Goal: Find specific page/section: Find specific page/section

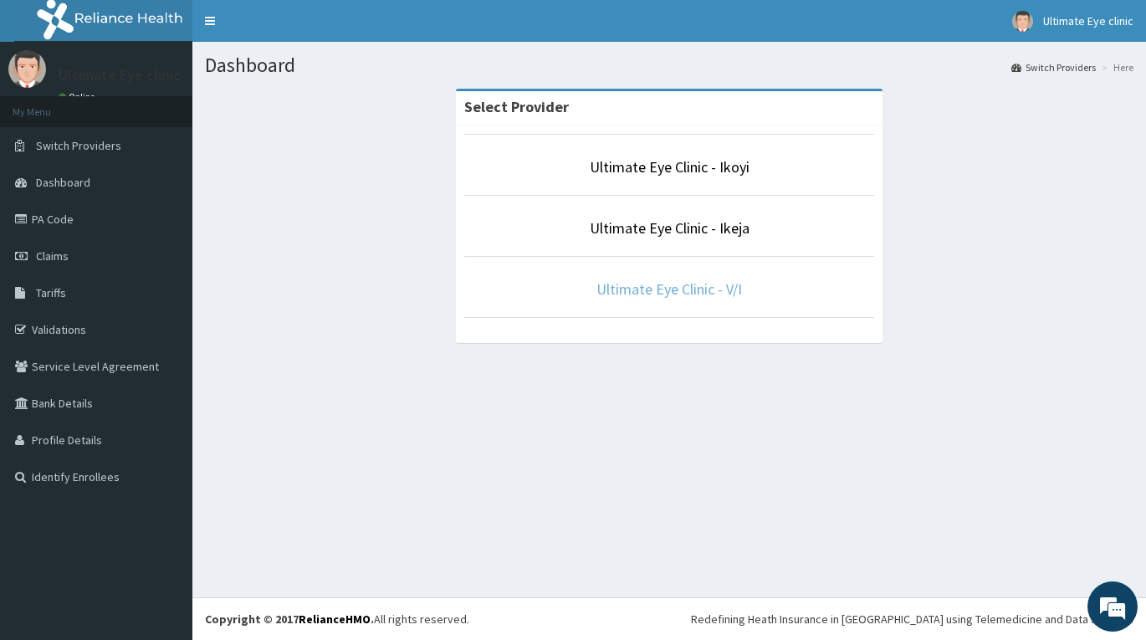
click at [666, 297] on link "Ultimate Eye Clinic - V/I" at bounding box center [670, 288] width 146 height 19
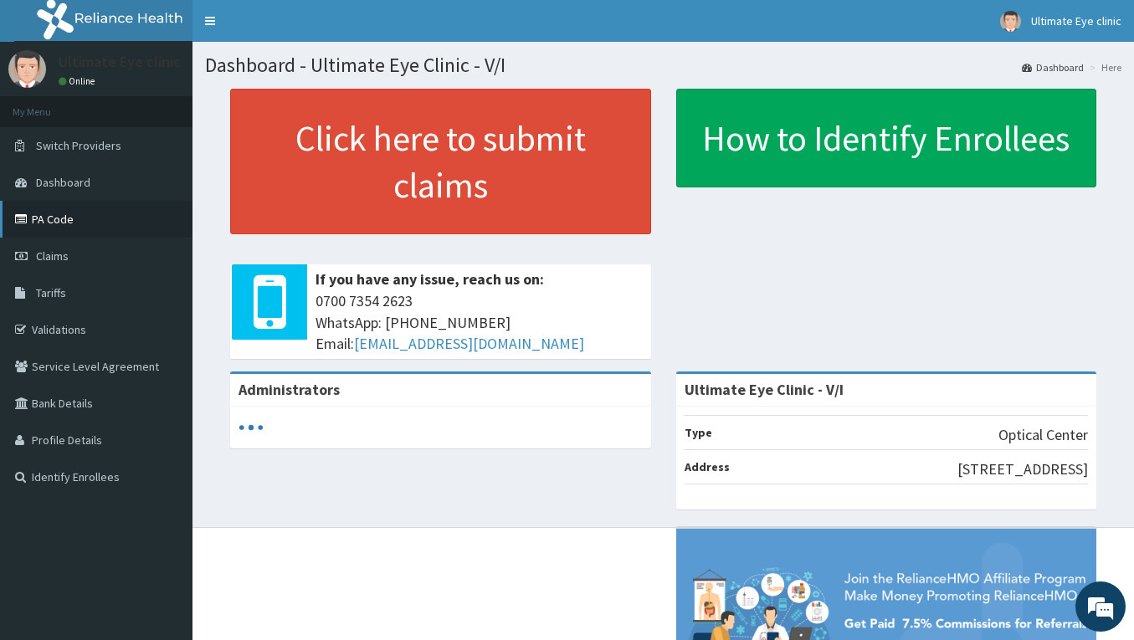
click at [58, 221] on link "PA Code" at bounding box center [96, 219] width 192 height 37
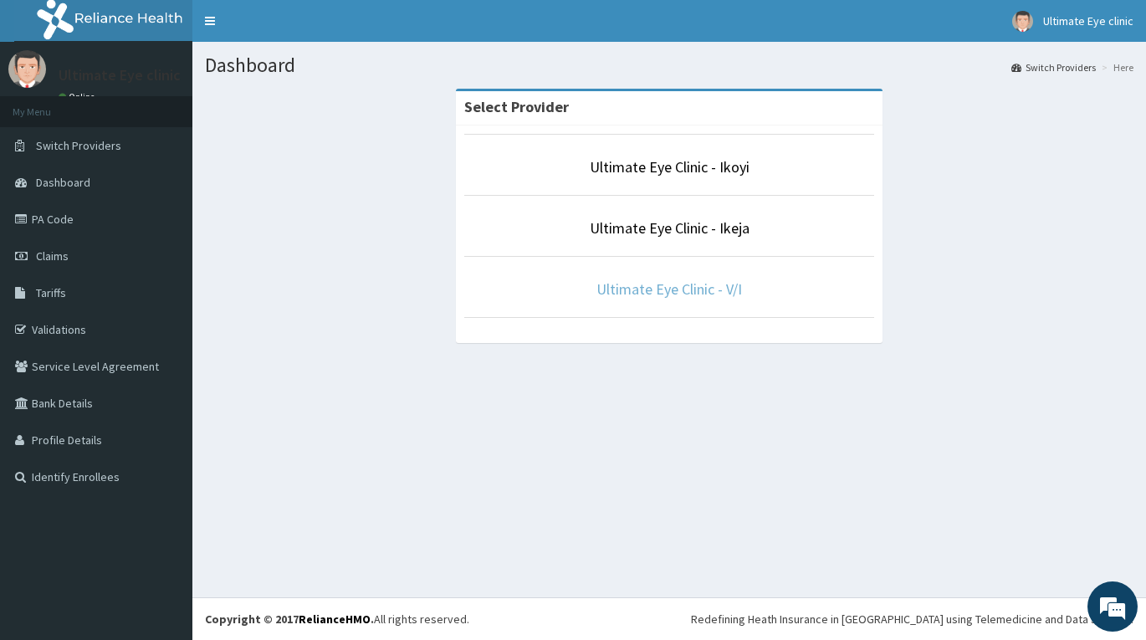
click at [691, 292] on link "Ultimate Eye Clinic - V/I" at bounding box center [670, 288] width 146 height 19
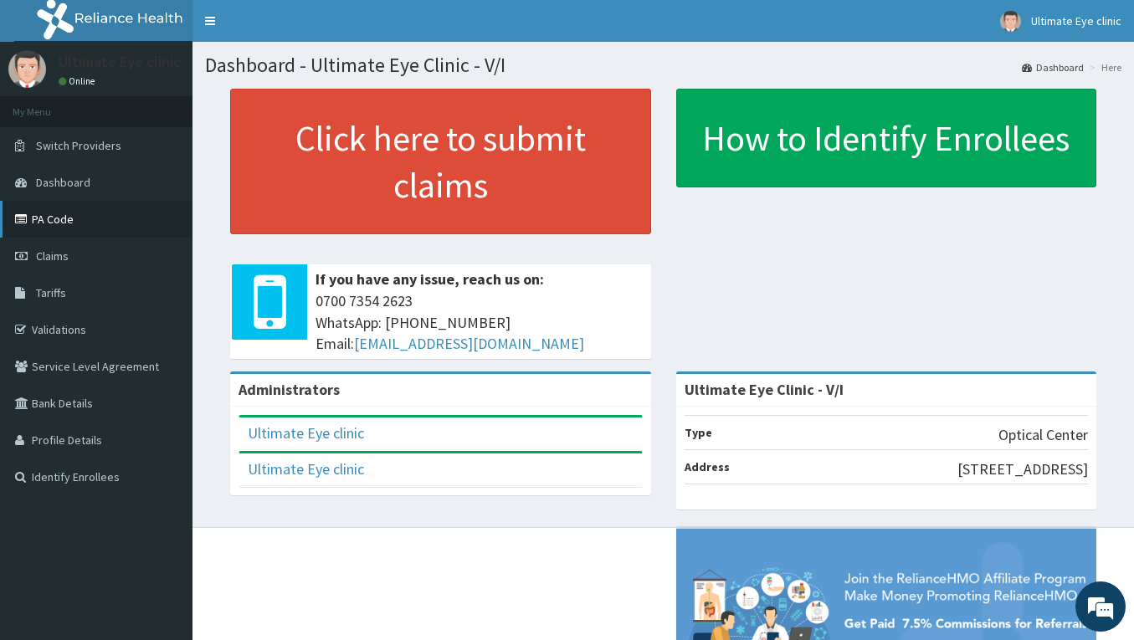
click at [74, 225] on link "PA Code" at bounding box center [96, 219] width 192 height 37
